Goal: Transaction & Acquisition: Purchase product/service

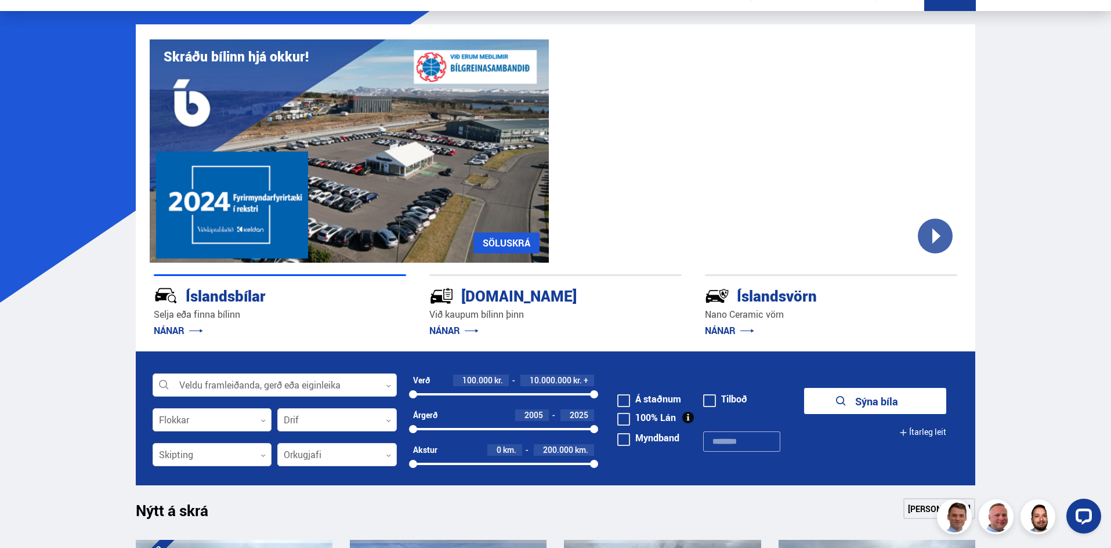
scroll to position [58, 0]
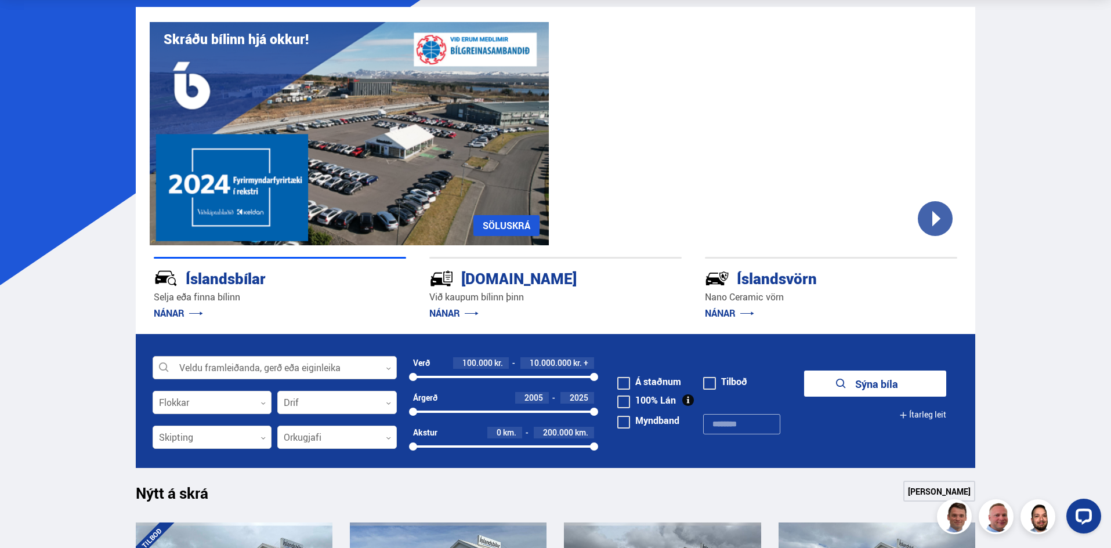
click at [282, 366] on div at bounding box center [275, 368] width 244 height 23
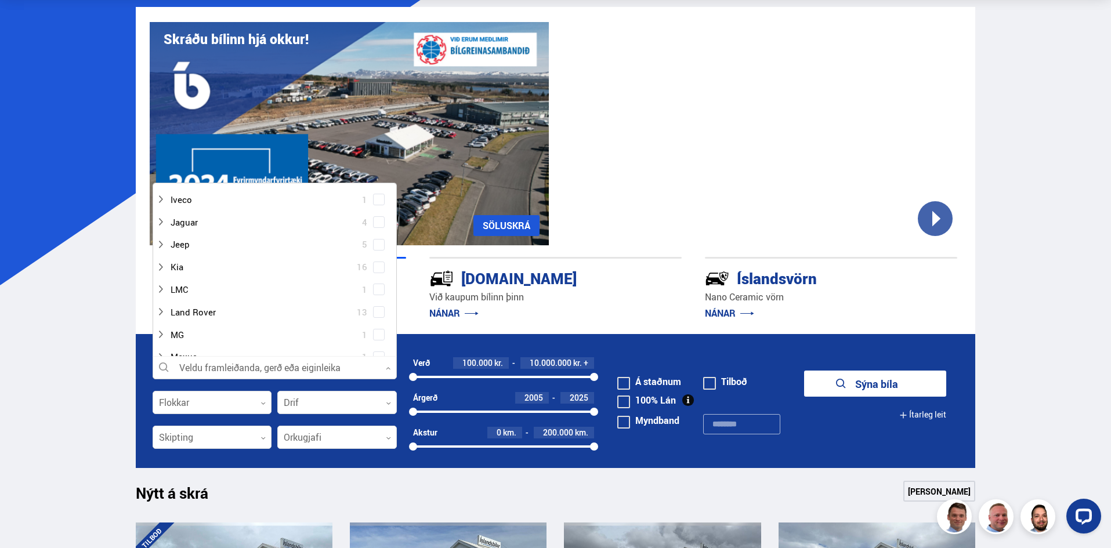
scroll to position [406, 0]
click at [380, 258] on span at bounding box center [378, 258] width 9 height 1
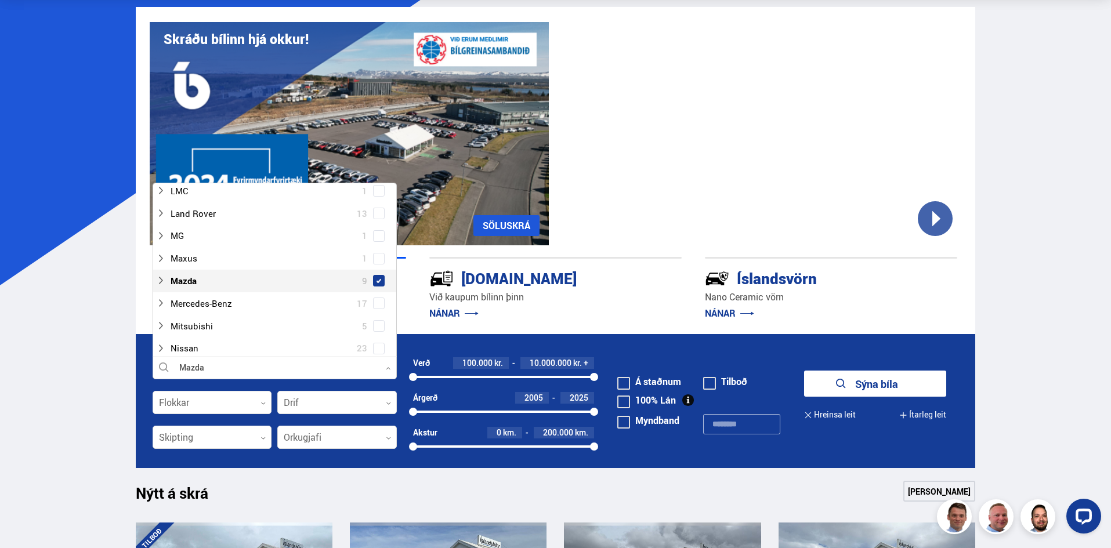
scroll to position [429, 0]
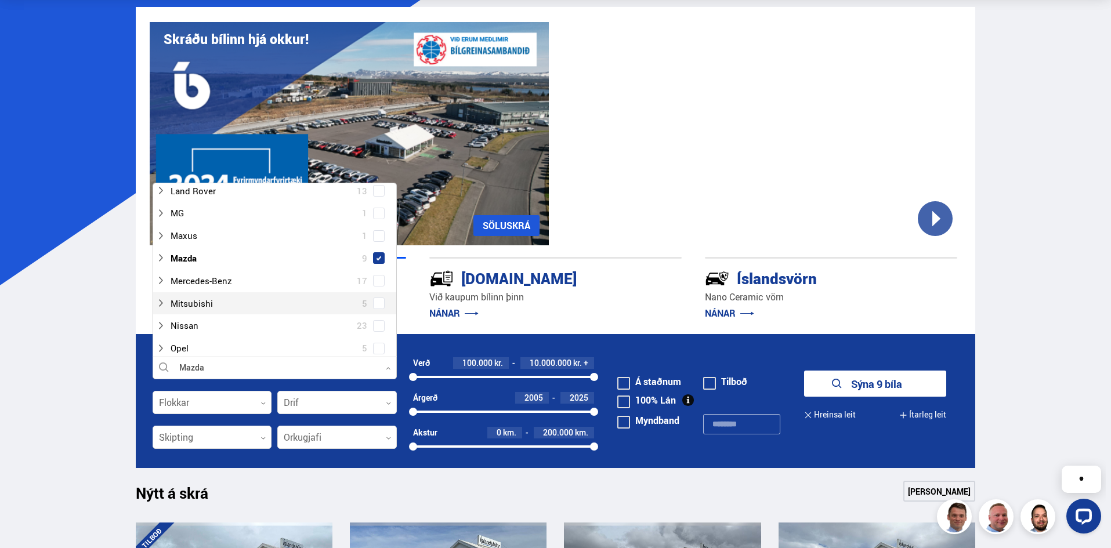
click at [866, 375] on button "Sýna 9 bíla" at bounding box center [875, 384] width 142 height 26
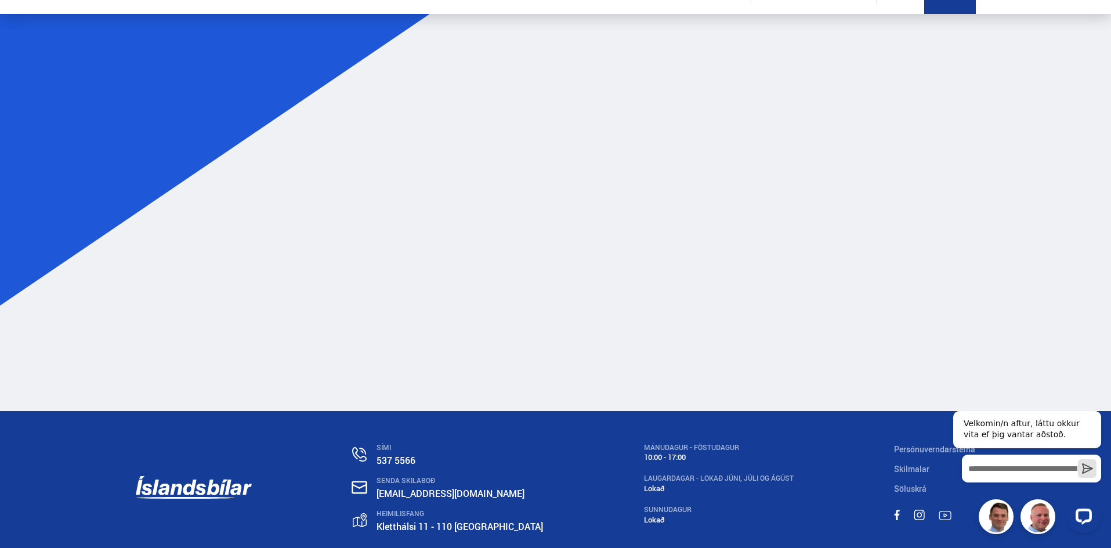
scroll to position [58, 0]
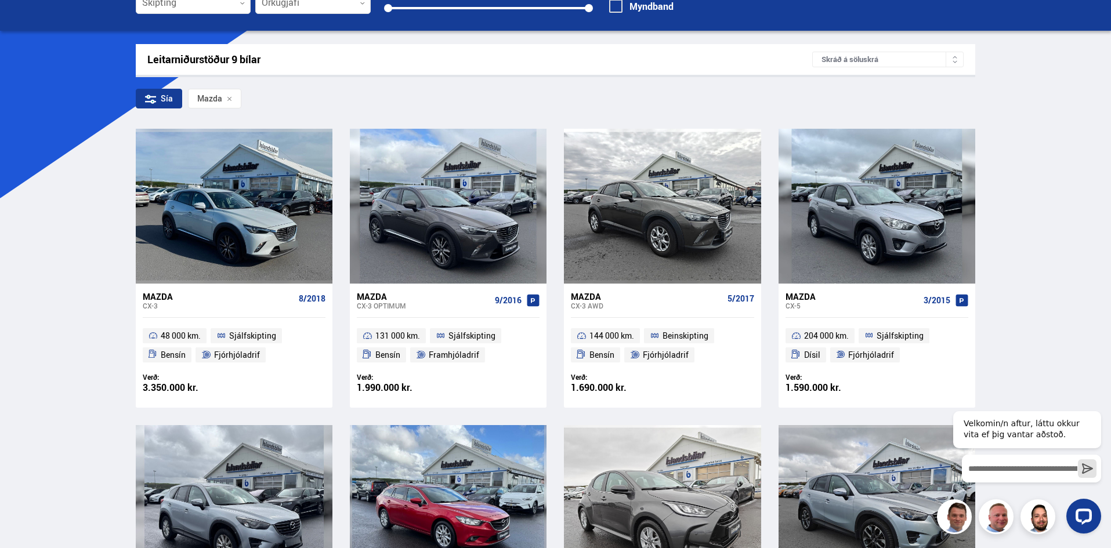
scroll to position [116, 0]
